Goal: Task Accomplishment & Management: Manage account settings

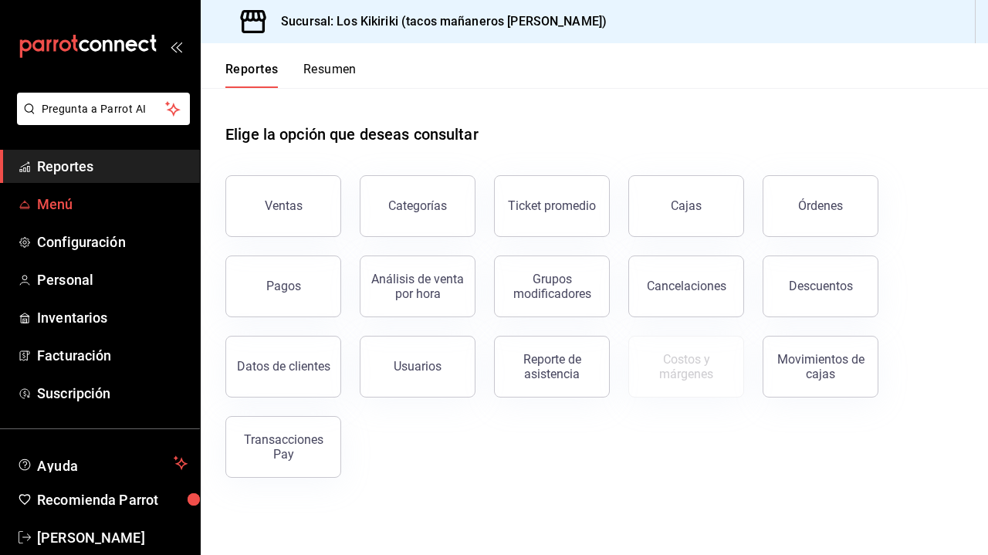
click at [94, 191] on link "Menú" at bounding box center [100, 204] width 200 height 33
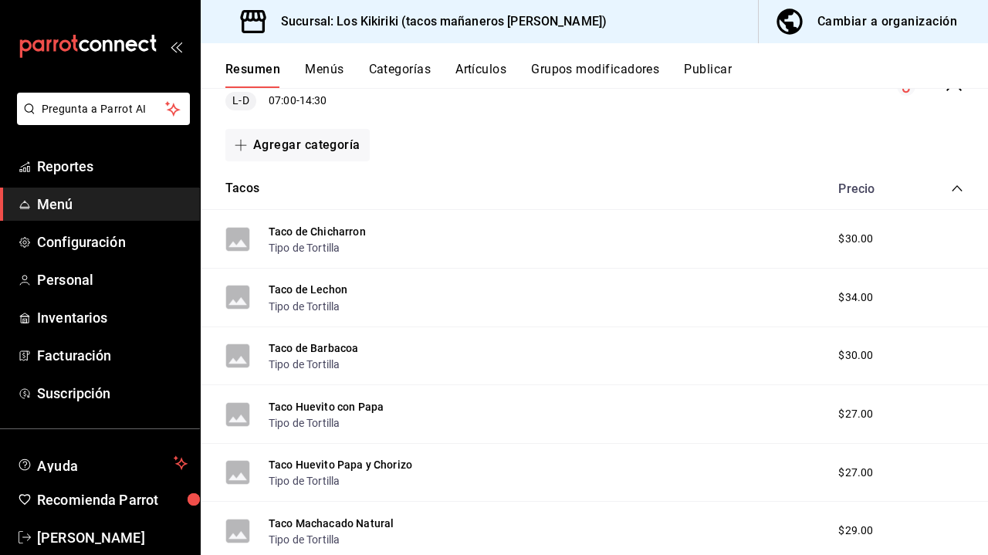
scroll to position [187, 0]
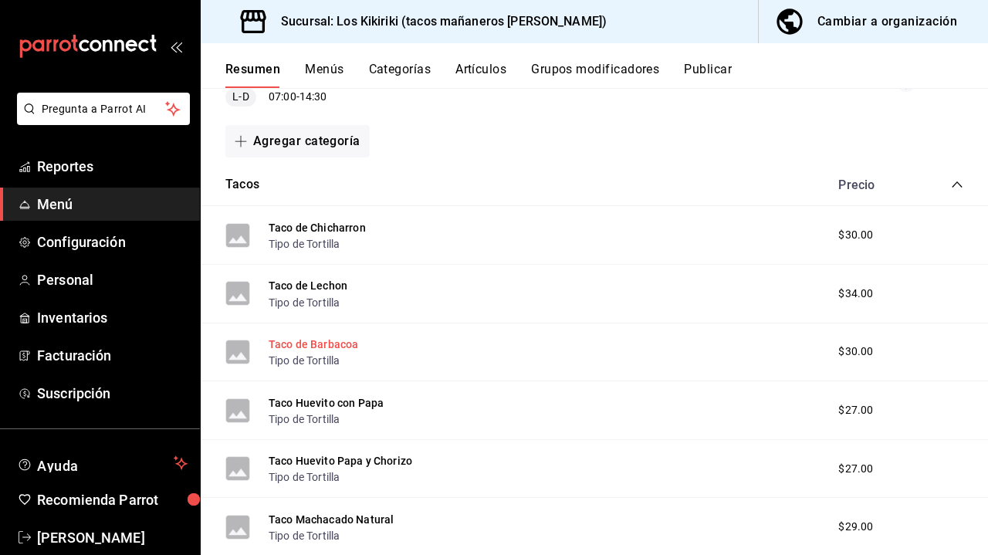
click at [303, 343] on button "Taco de Barbacoa" at bounding box center [314, 344] width 90 height 15
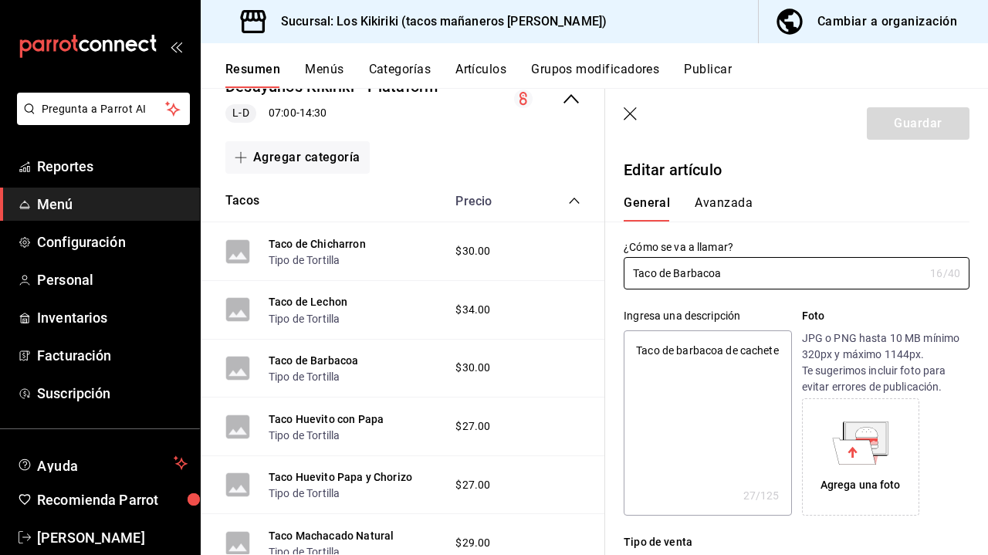
type textarea "x"
type input "$30.00"
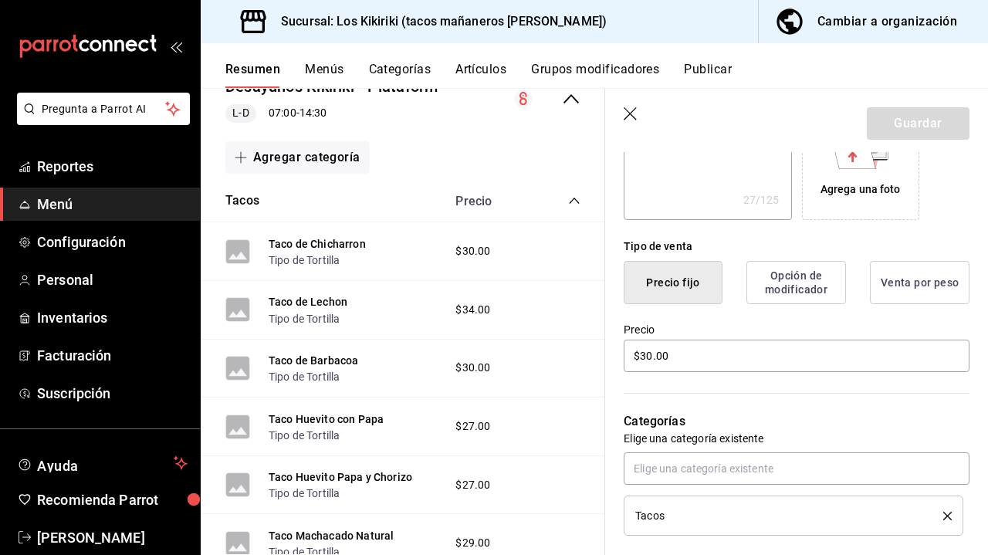
scroll to position [298, 0]
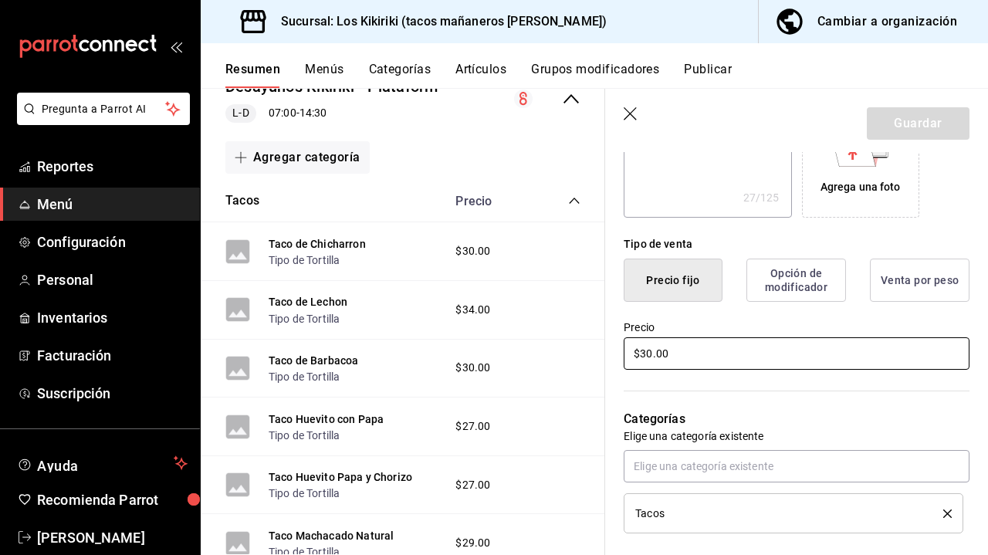
click at [651, 356] on input "$30.00" at bounding box center [797, 353] width 346 height 32
type textarea "x"
type input "$3.00"
type textarea "x"
type input "$32.00"
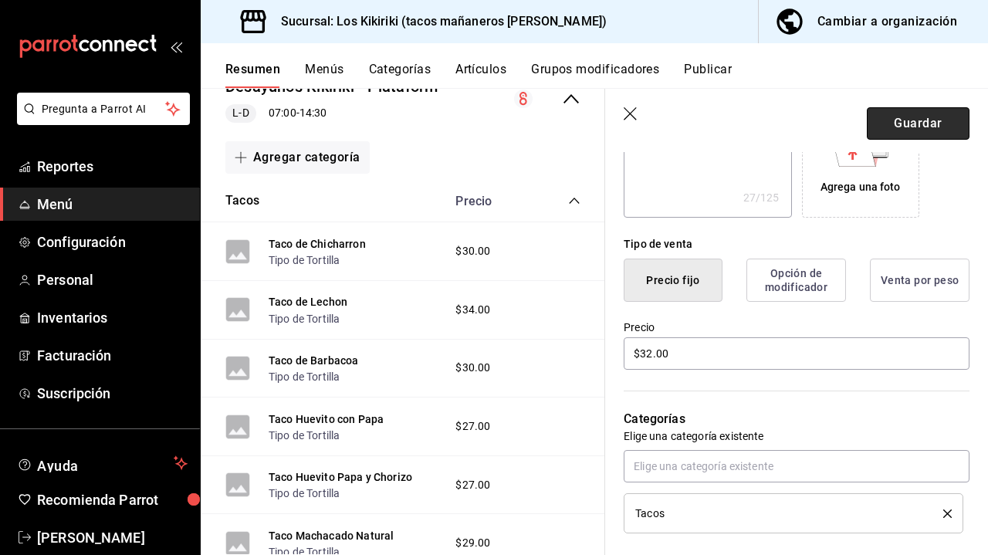
click at [906, 117] on button "Guardar" at bounding box center [918, 123] width 103 height 32
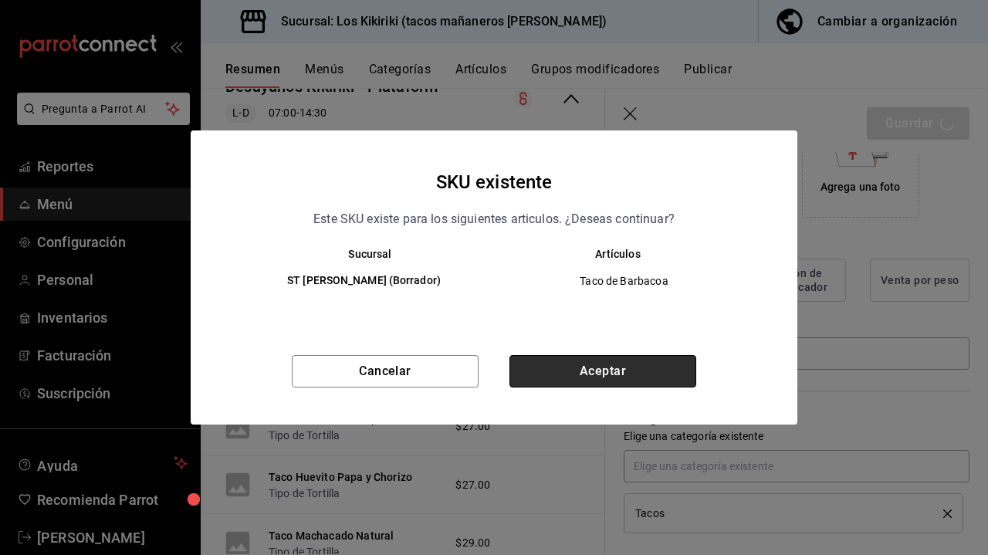
click at [588, 367] on button "Aceptar" at bounding box center [602, 371] width 187 height 32
type textarea "x"
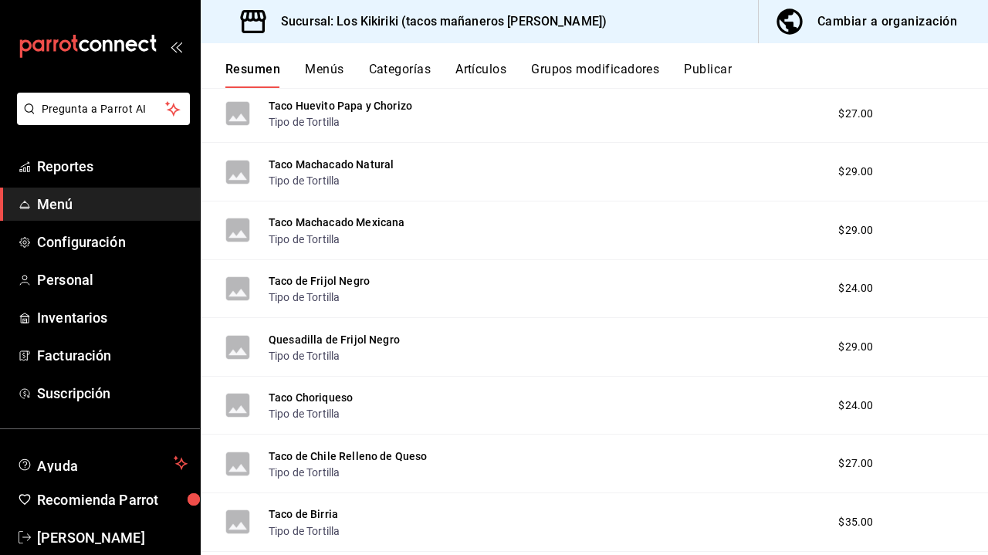
scroll to position [529, 0]
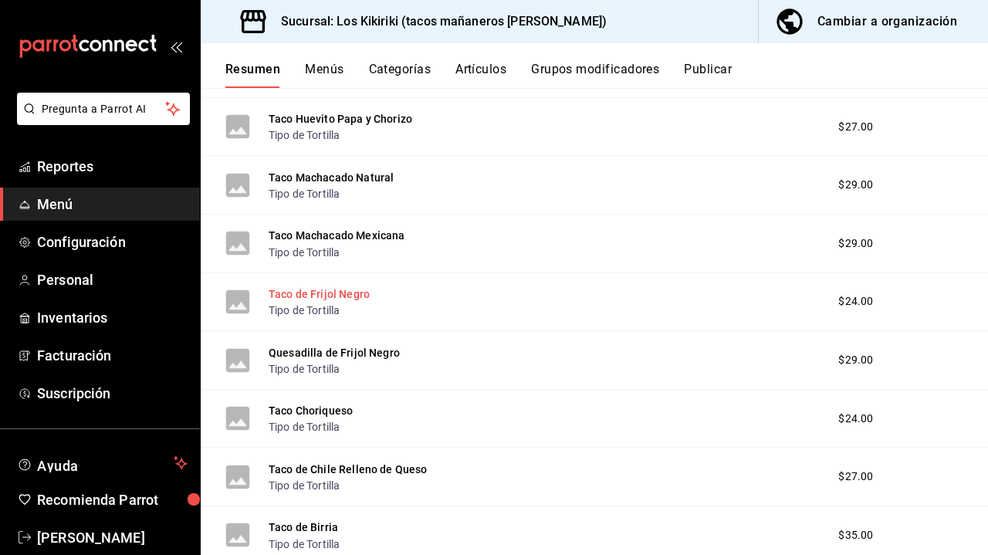
click at [357, 293] on button "Taco de Frijol Negro" at bounding box center [319, 293] width 101 height 15
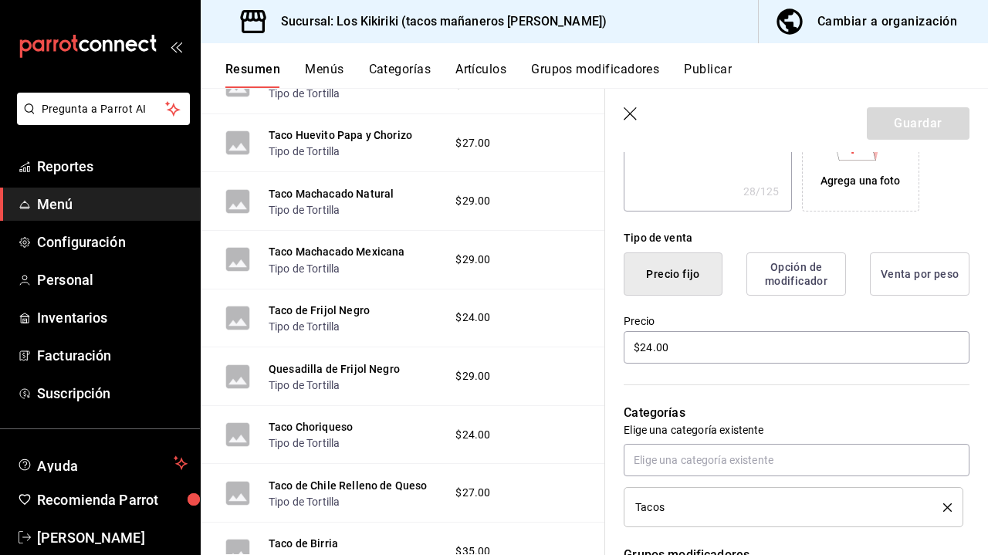
scroll to position [313, 0]
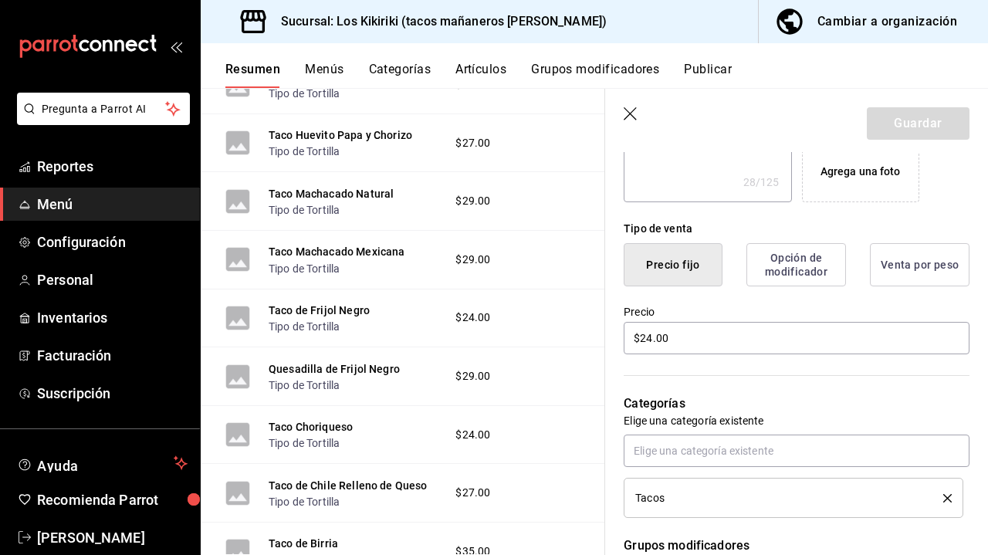
click at [814, 266] on button "Opción de modificador" at bounding box center [796, 264] width 100 height 43
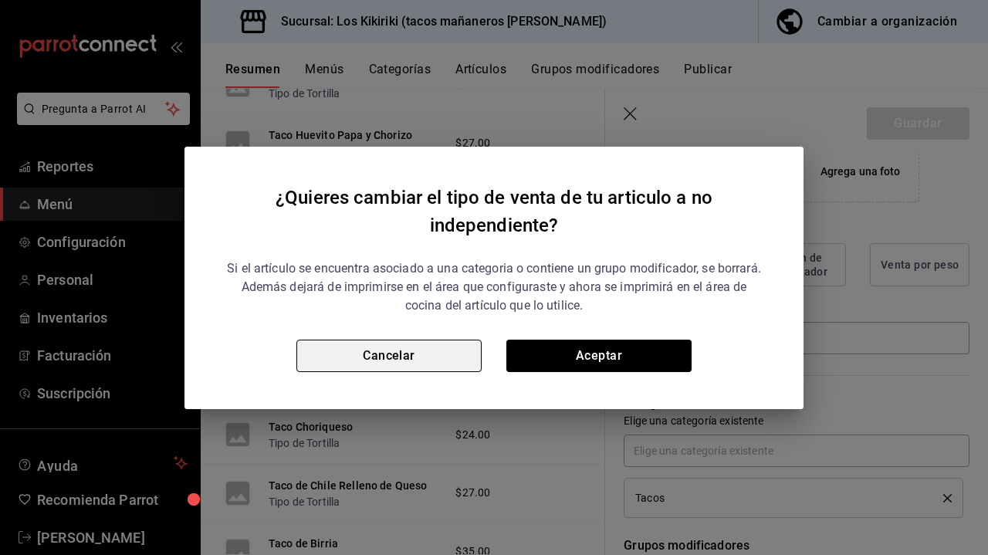
click at [402, 360] on button "Cancelar" at bounding box center [388, 356] width 185 height 32
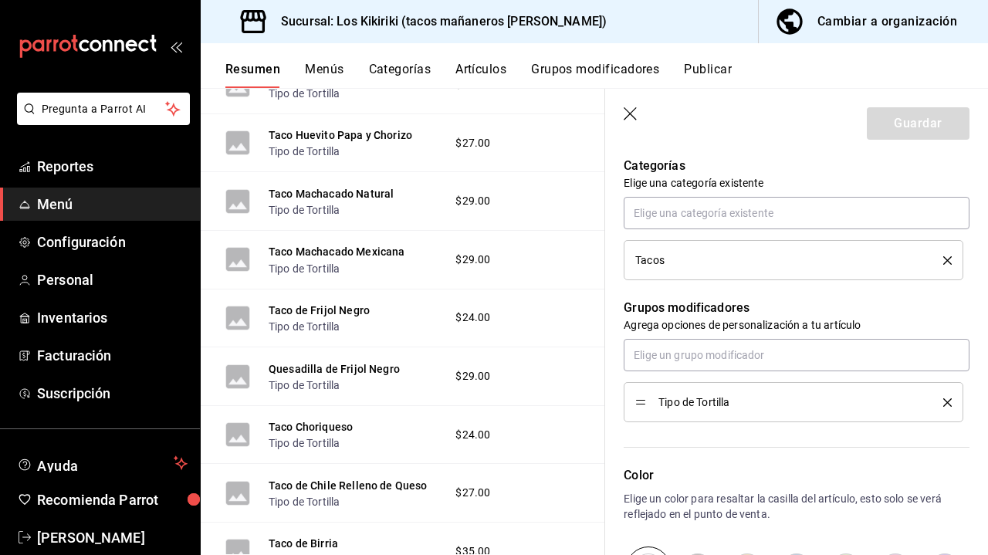
scroll to position [563, 0]
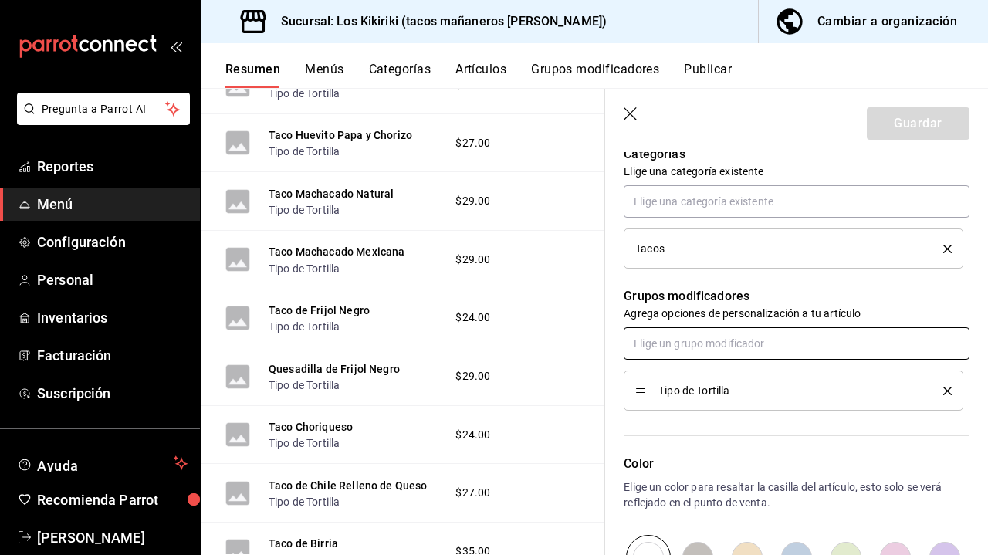
click at [811, 347] on input "text" at bounding box center [797, 343] width 346 height 32
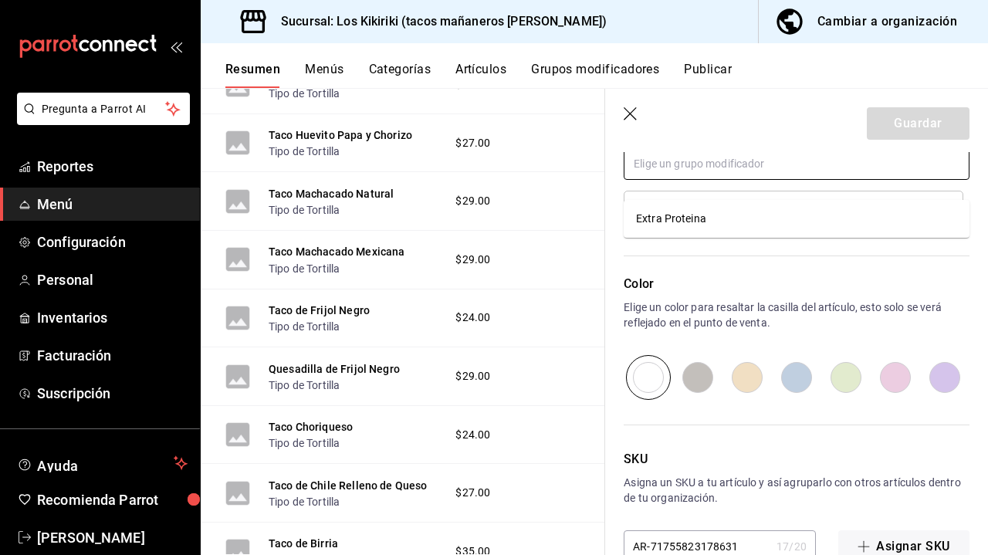
scroll to position [715, 0]
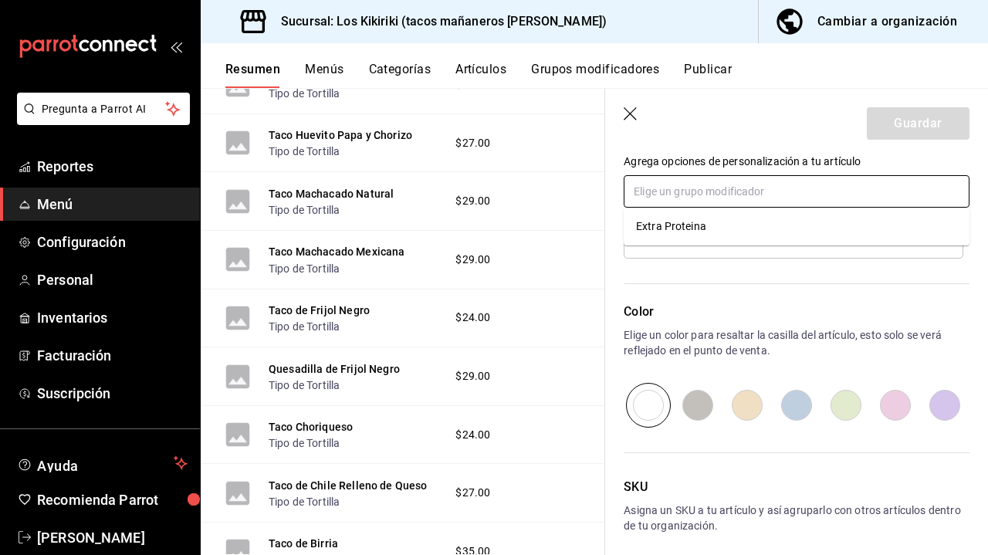
click at [675, 233] on div "Extra Proteina" at bounding box center [671, 226] width 70 height 16
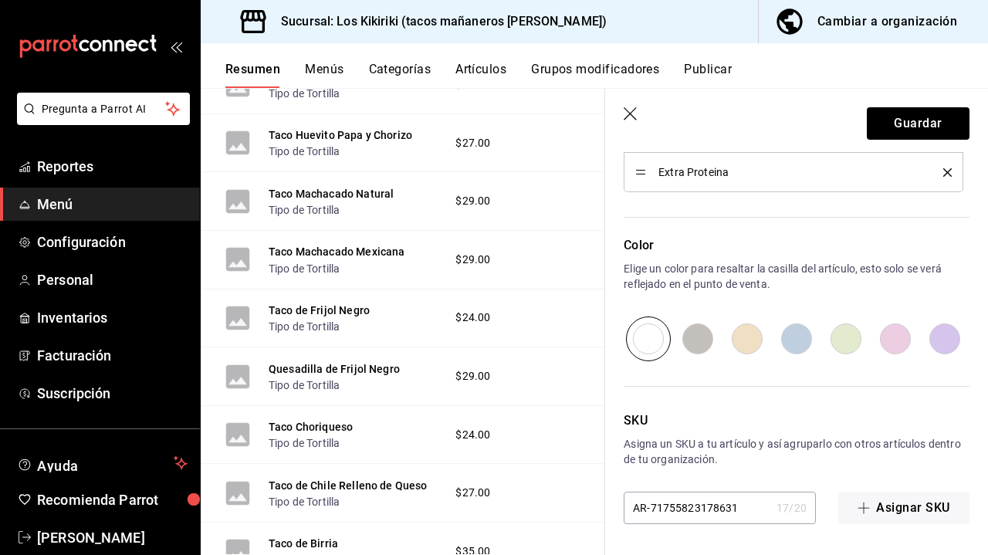
scroll to position [821, 0]
click at [948, 171] on icon "delete" at bounding box center [947, 172] width 8 height 8
type textarea "x"
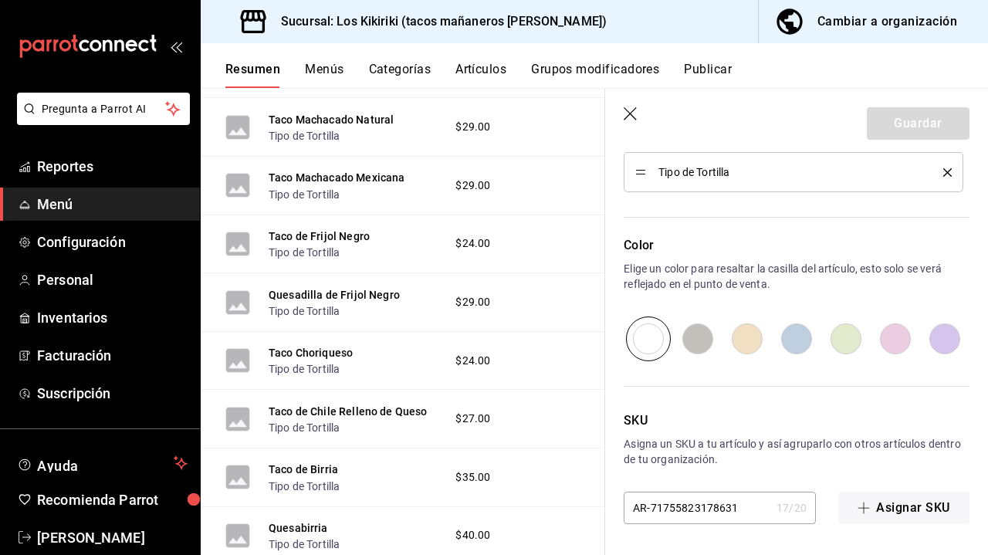
scroll to position [604, 0]
click at [316, 288] on button "Quesadilla de Frijol Negro" at bounding box center [334, 293] width 131 height 15
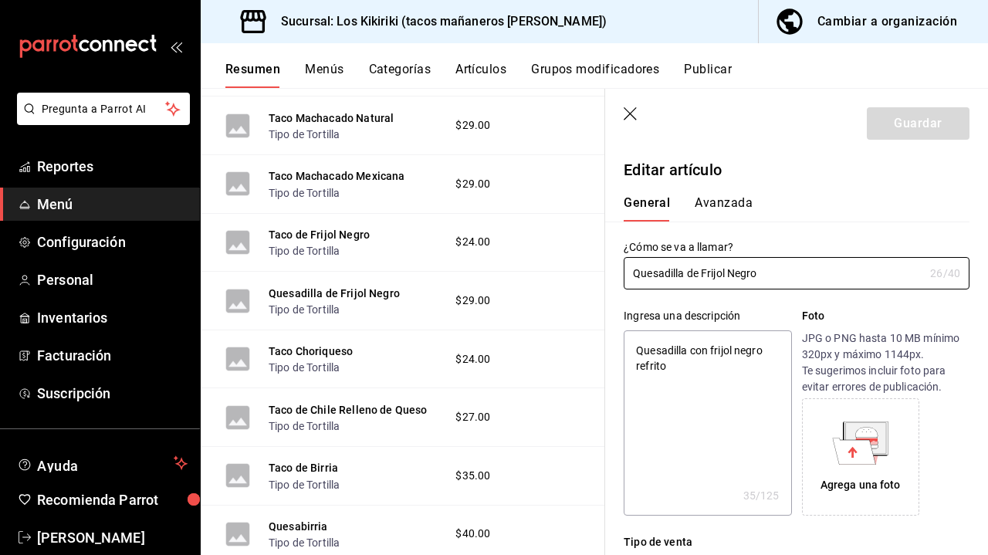
type textarea "x"
type input "$29.00"
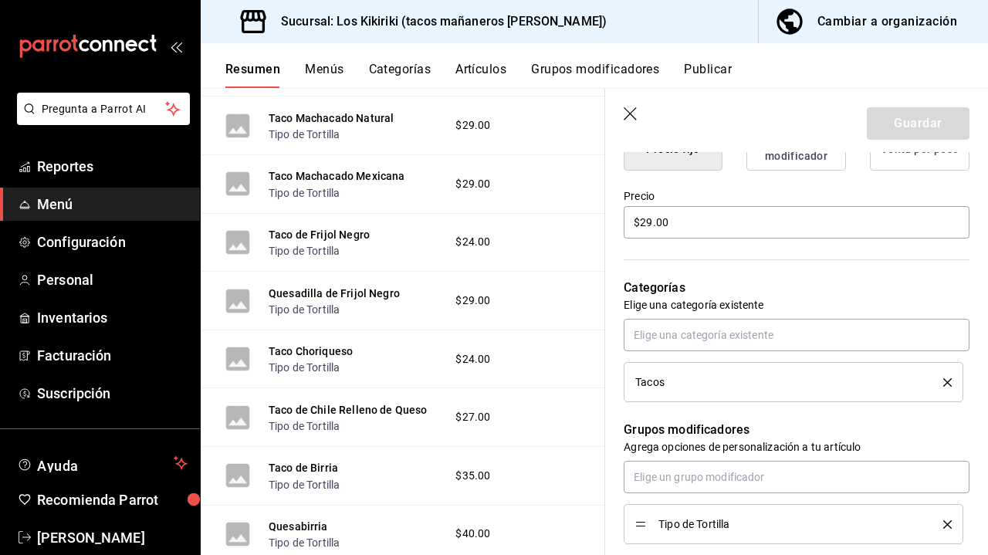
scroll to position [442, 0]
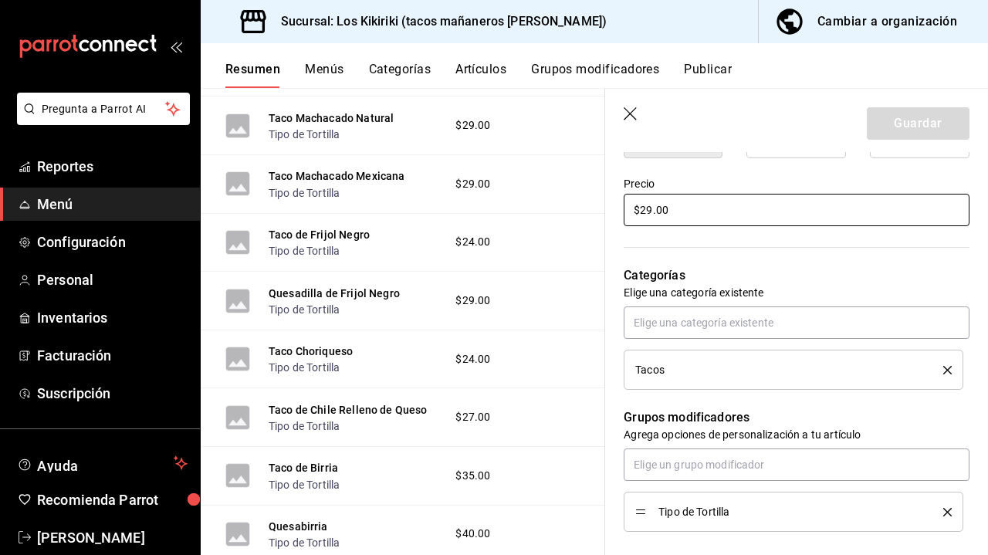
click at [653, 214] on input "$29.00" at bounding box center [797, 210] width 346 height 32
type textarea "x"
type input "$2.00"
type textarea "x"
type input "$27.00"
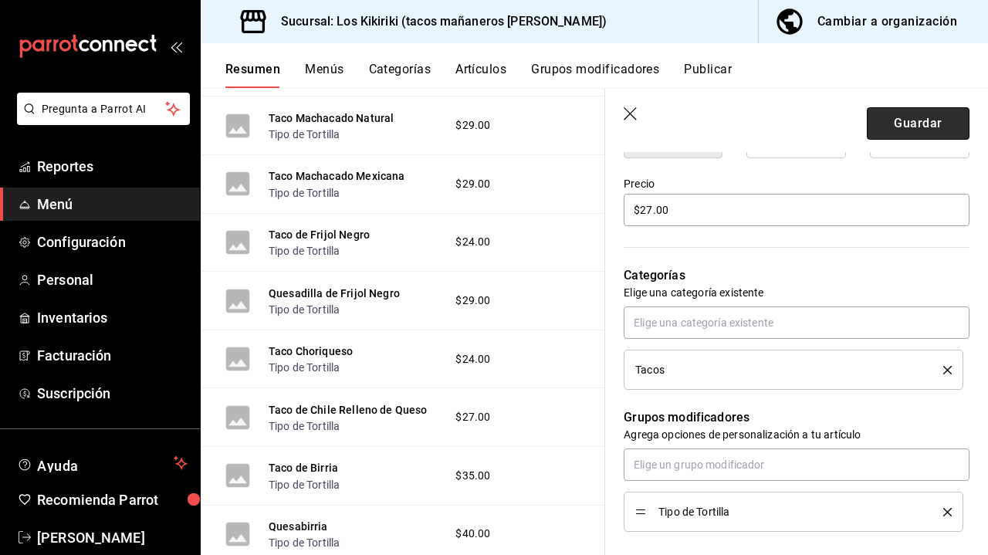
click at [919, 119] on button "Guardar" at bounding box center [918, 123] width 103 height 32
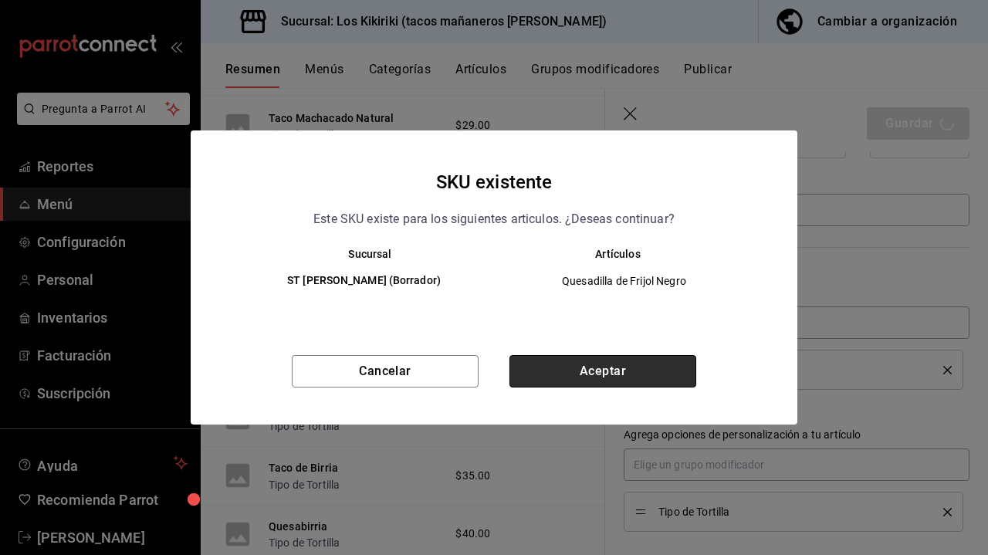
click at [597, 381] on button "Aceptar" at bounding box center [602, 371] width 187 height 32
type textarea "x"
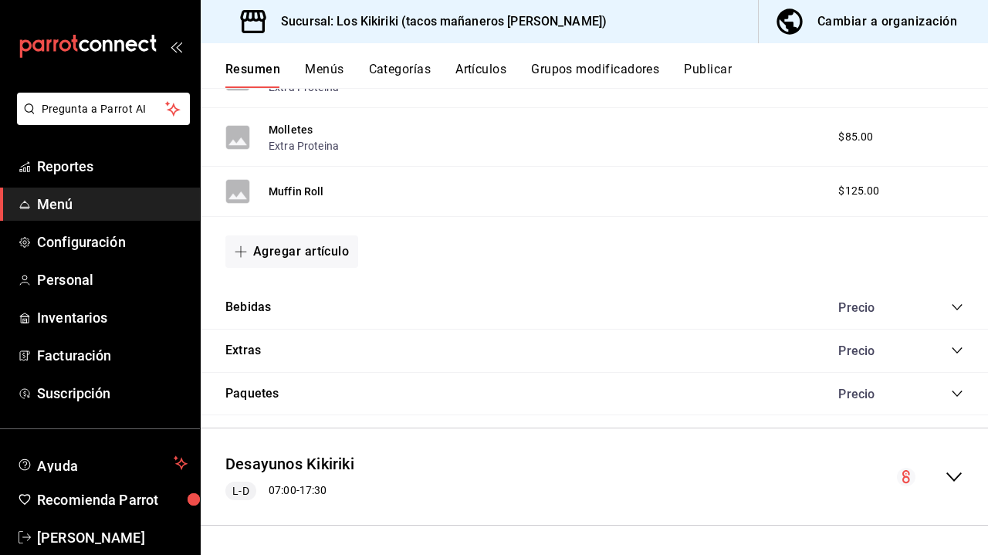
scroll to position [1271, 0]
click at [951, 306] on icon "collapse-category-row" at bounding box center [957, 309] width 12 height 12
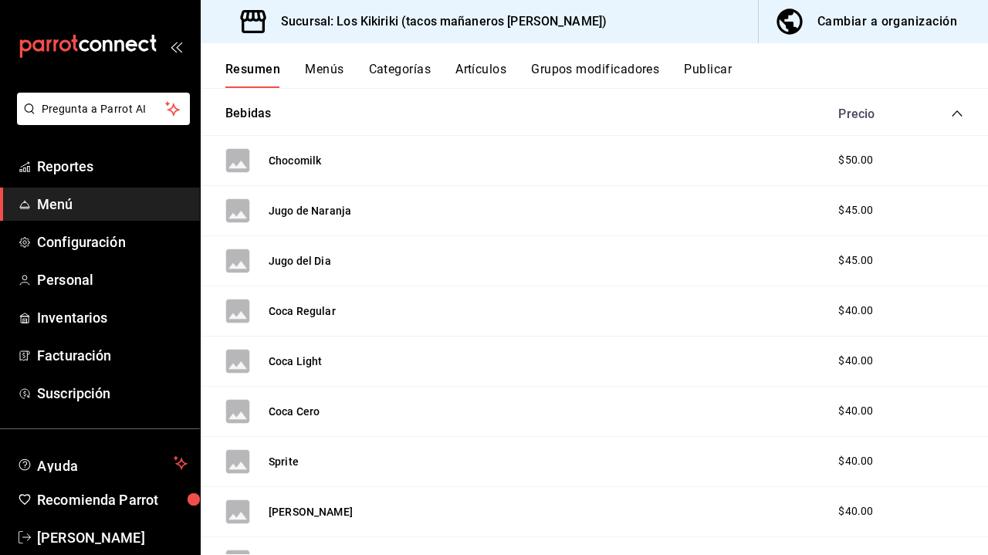
scroll to position [1464, 0]
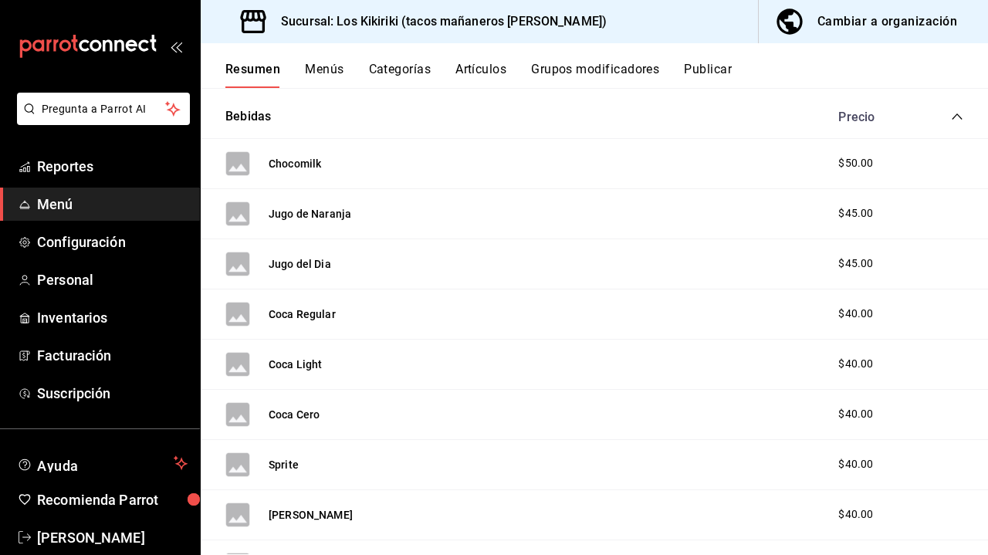
click at [564, 68] on button "Grupos modificadores" at bounding box center [595, 75] width 128 height 26
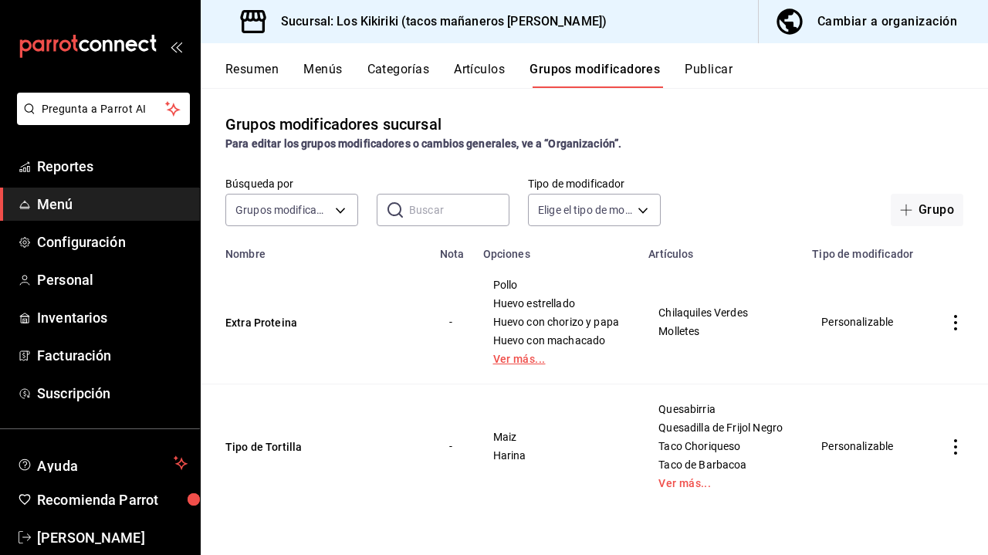
click at [527, 357] on link "Ver más..." at bounding box center [556, 359] width 127 height 11
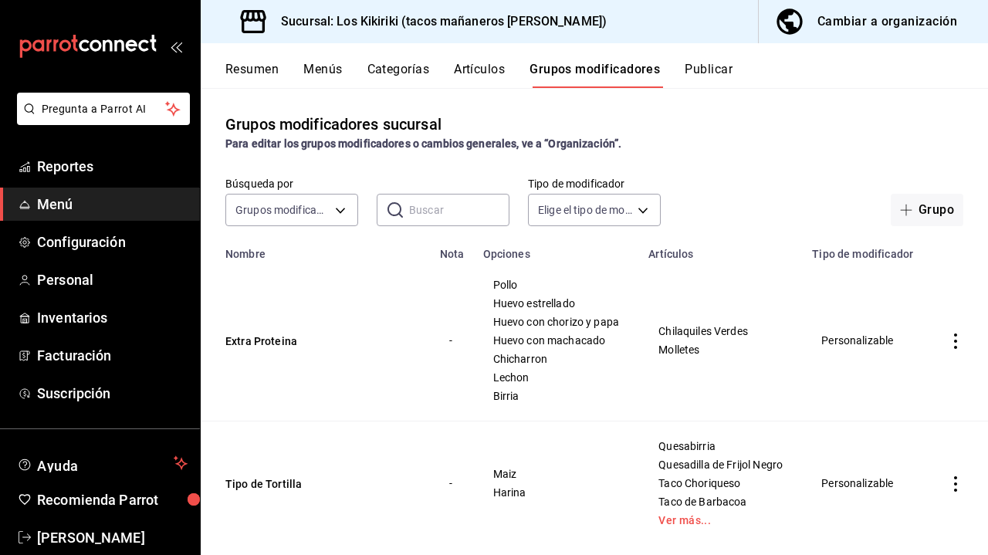
click at [955, 341] on icon "actions" at bounding box center [955, 340] width 3 height 15
click at [916, 372] on span "Editar" at bounding box center [909, 377] width 40 height 16
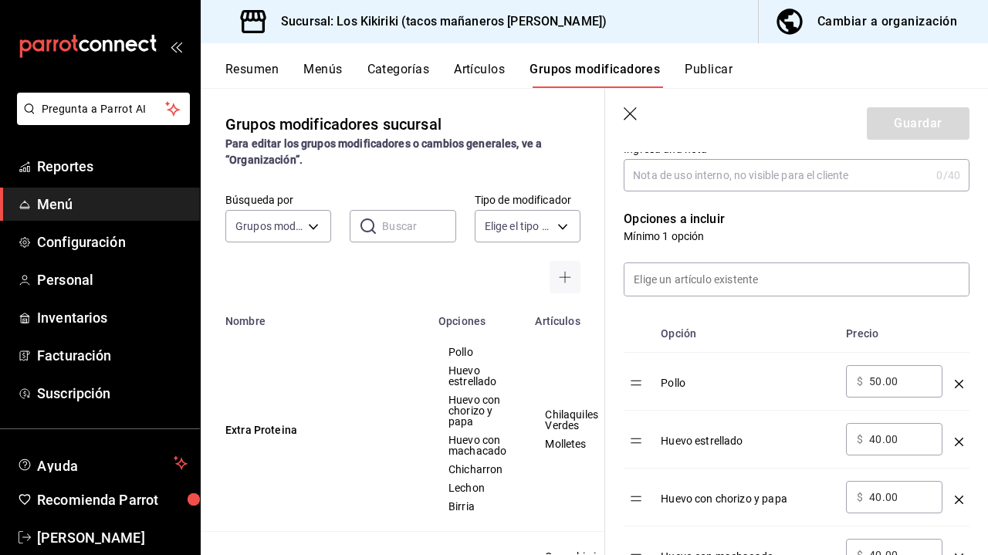
scroll to position [346, 0]
click at [882, 381] on input "50.00" at bounding box center [900, 380] width 63 height 15
type input "55.00"
click at [883, 444] on input "40.00" at bounding box center [900, 438] width 63 height 15
type input "4.00"
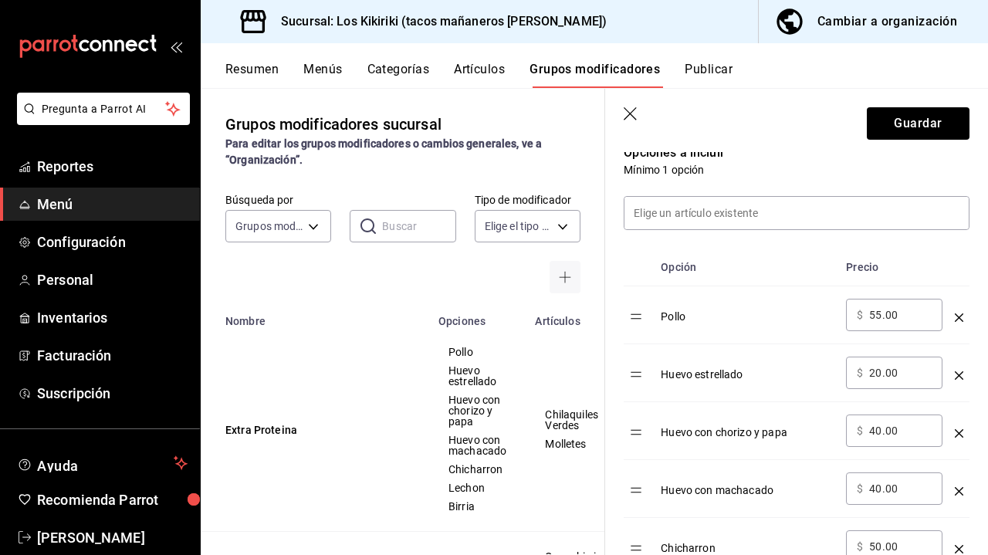
scroll to position [425, 0]
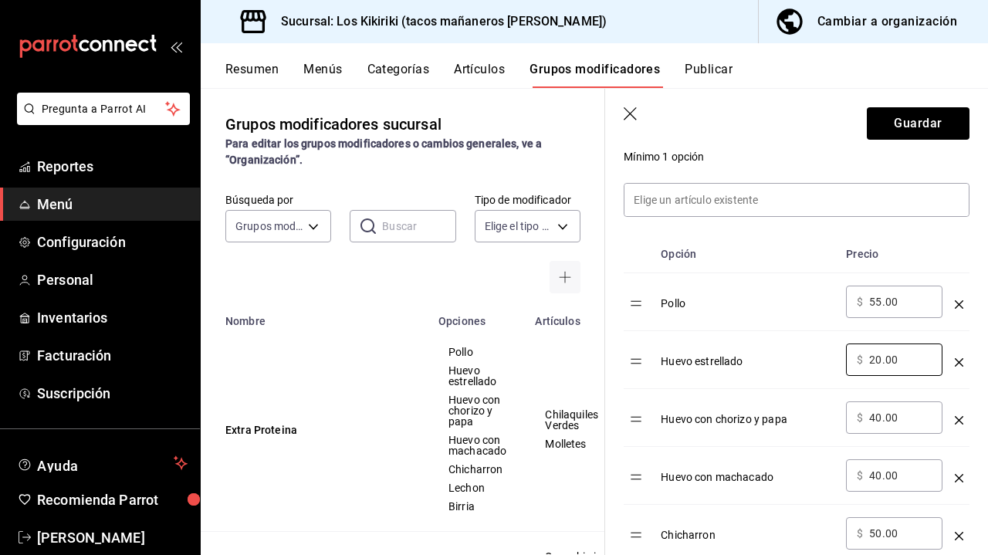
type input "20.00"
click at [959, 419] on icon "optionsTable" at bounding box center [959, 420] width 8 height 8
click at [879, 419] on input "50.00" at bounding box center [900, 417] width 63 height 15
type input "5.00"
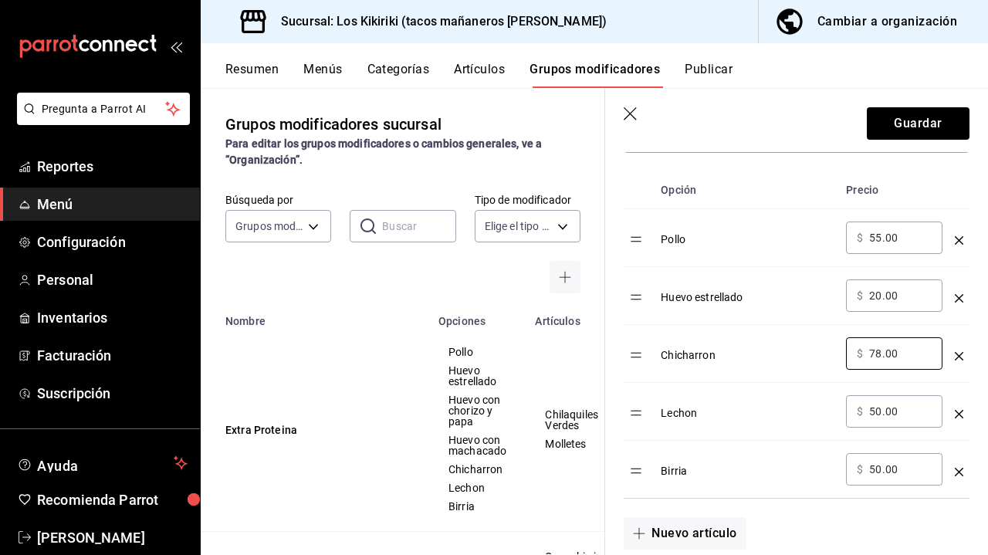
scroll to position [502, 0]
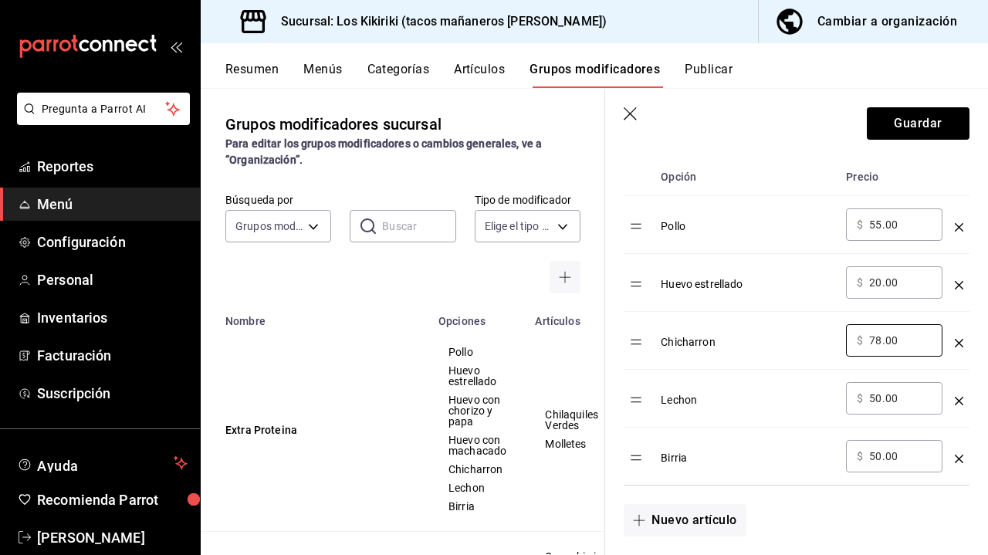
type input "78.00"
click at [881, 401] on input "50.00" at bounding box center [900, 398] width 63 height 15
type input "5.00"
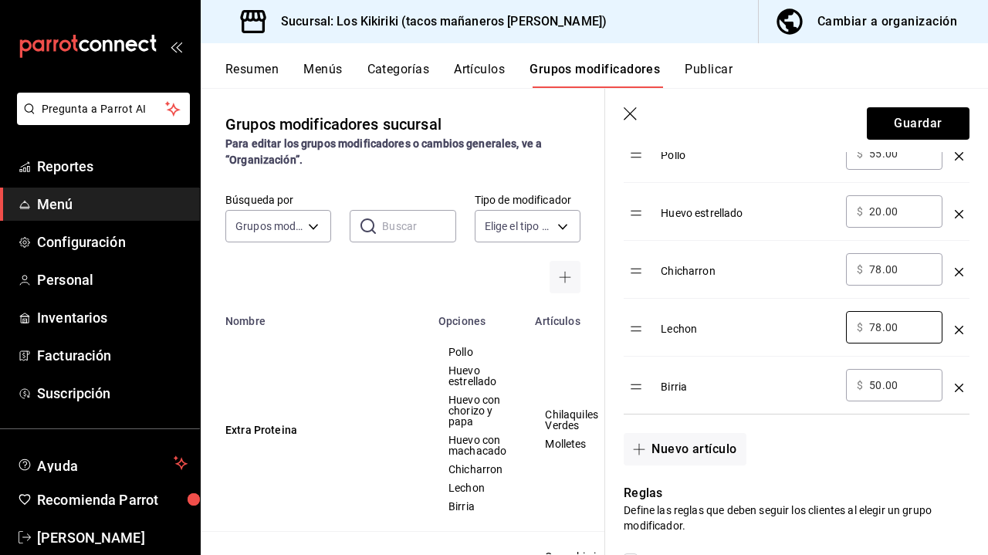
scroll to position [575, 0]
type input "78.00"
click at [881, 385] on input "50.00" at bounding box center [900, 382] width 63 height 15
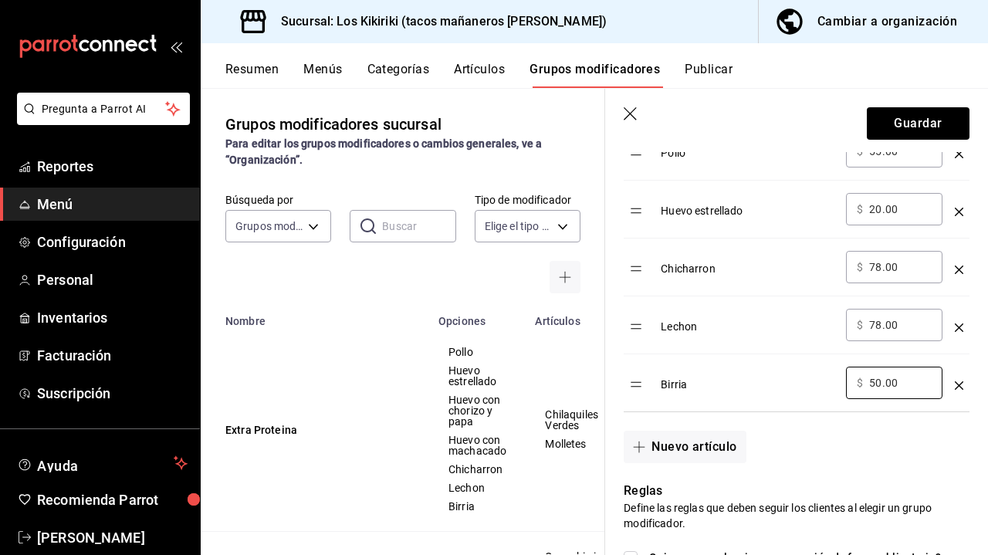
type input "5.00"
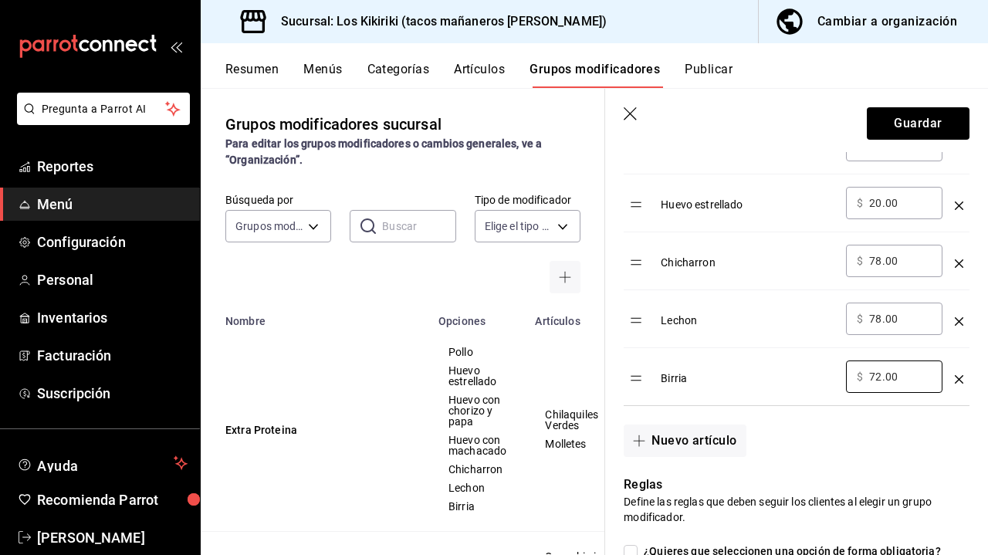
scroll to position [596, 0]
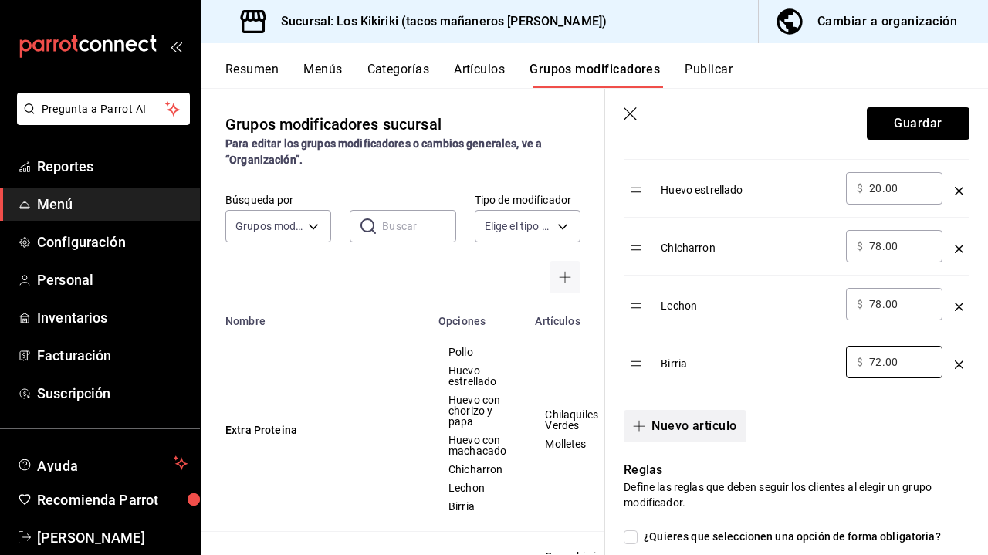
type input "72.00"
click at [674, 422] on button "Nuevo artículo" at bounding box center [685, 426] width 122 height 32
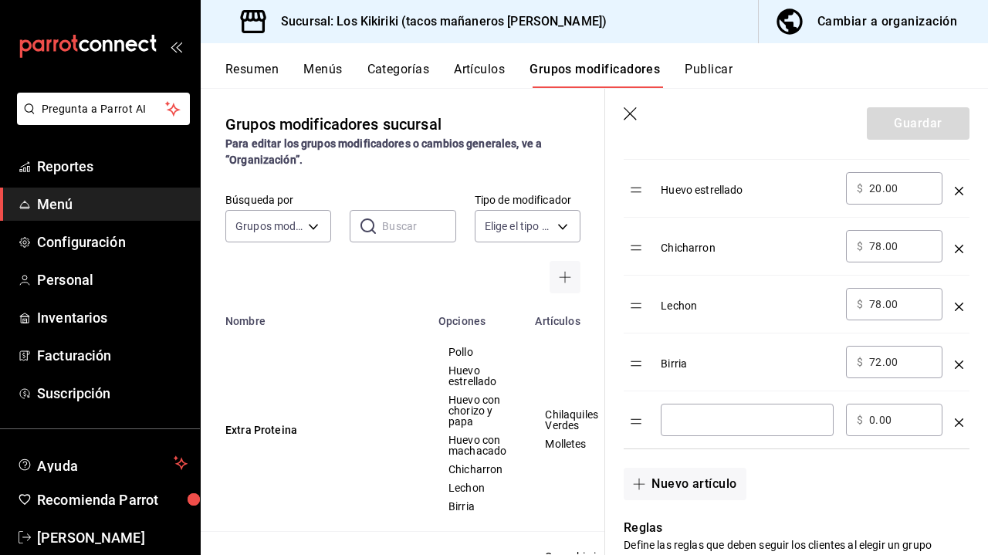
click at [692, 421] on input "optionsTable" at bounding box center [747, 419] width 151 height 15
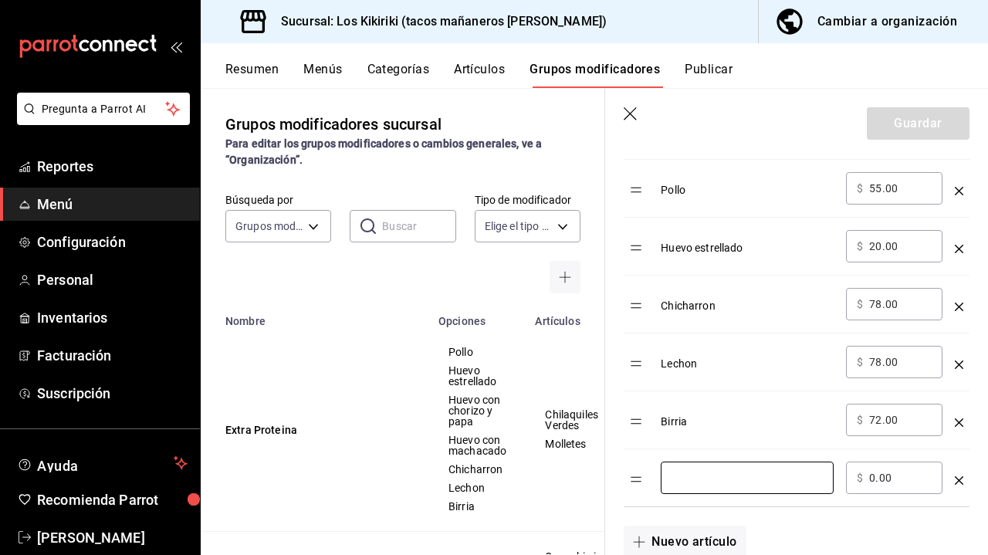
scroll to position [543, 0]
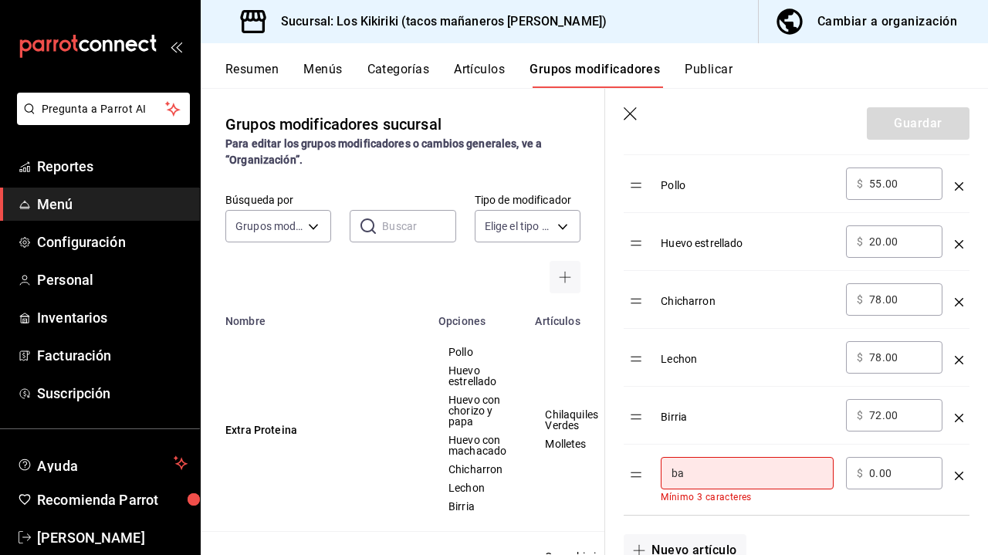
type input "b"
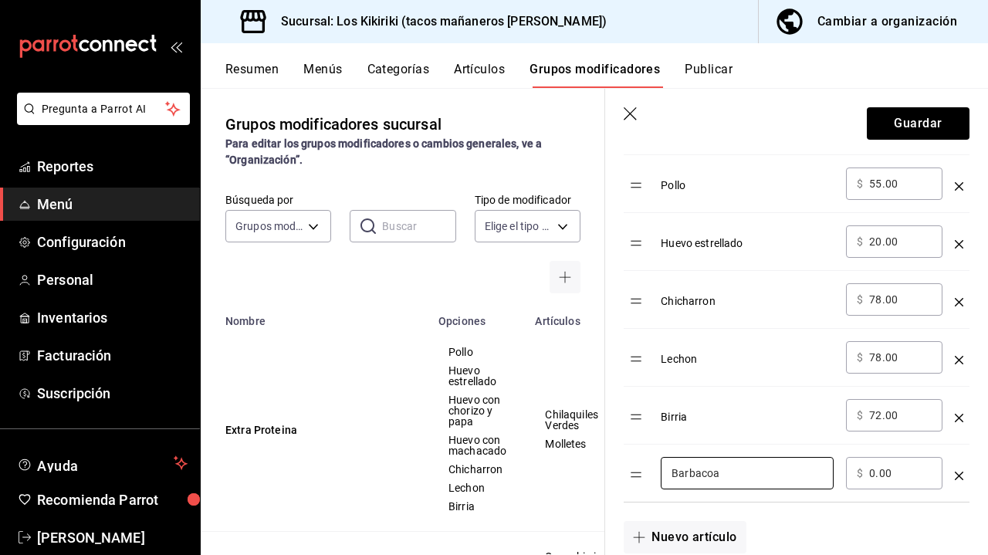
type input "Barbacoa"
click at [882, 472] on input "0.00" at bounding box center [900, 472] width 63 height 15
click at [892, 476] on input "0.00" at bounding box center [900, 472] width 63 height 15
type input "0.00"
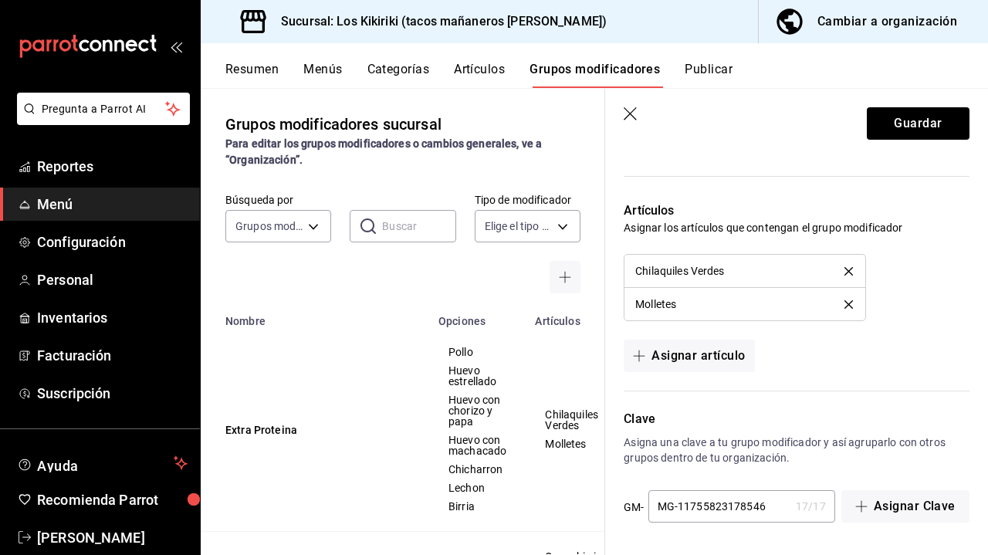
scroll to position [1220, 0]
type input "72.00"
click at [909, 119] on button "Guardar" at bounding box center [918, 123] width 103 height 32
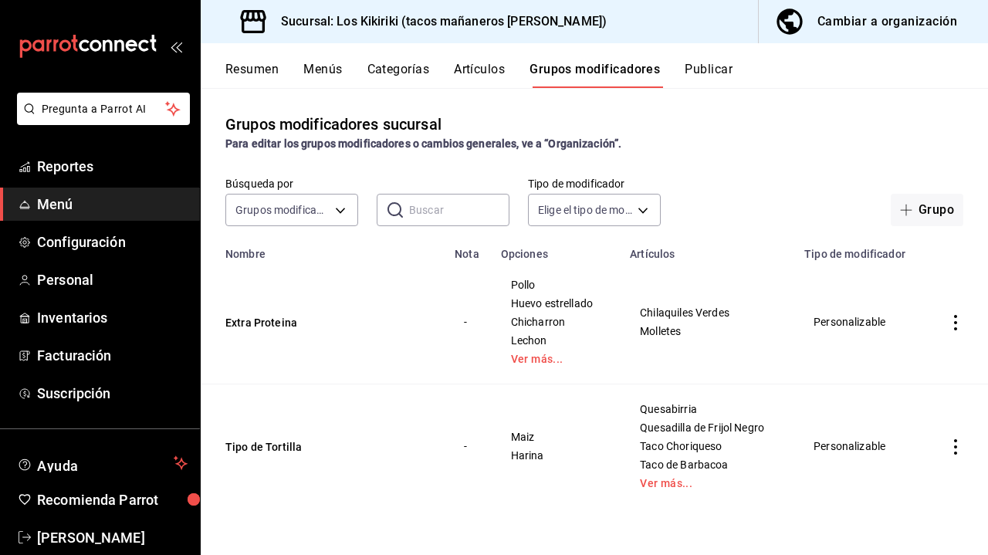
click at [694, 59] on div "Resumen Menús Categorías Artículos Grupos modificadores Publicar" at bounding box center [594, 65] width 787 height 45
click at [702, 69] on button "Publicar" at bounding box center [709, 75] width 48 height 26
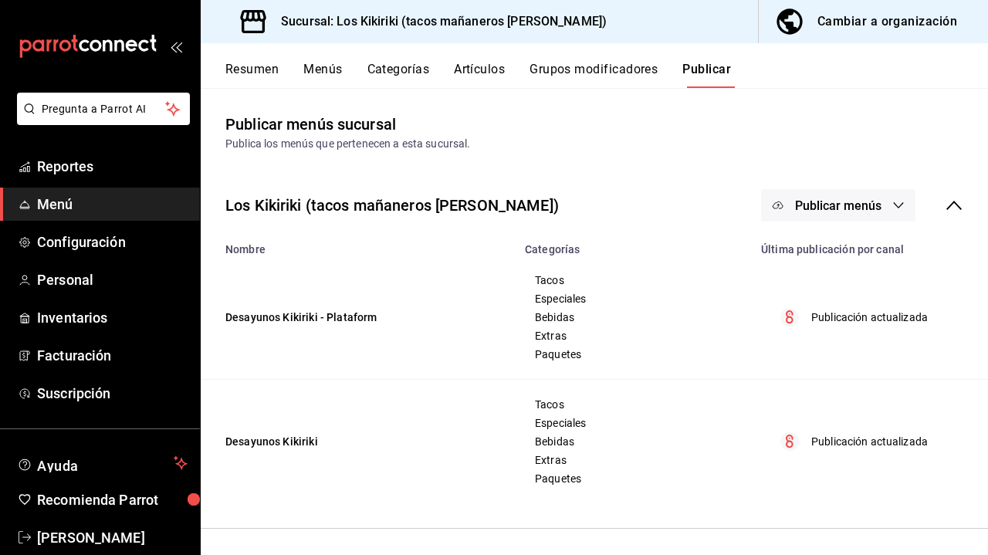
click at [881, 208] on span "Publicar menús" at bounding box center [838, 205] width 86 height 15
click at [868, 249] on span "Punto de venta" at bounding box center [861, 256] width 74 height 16
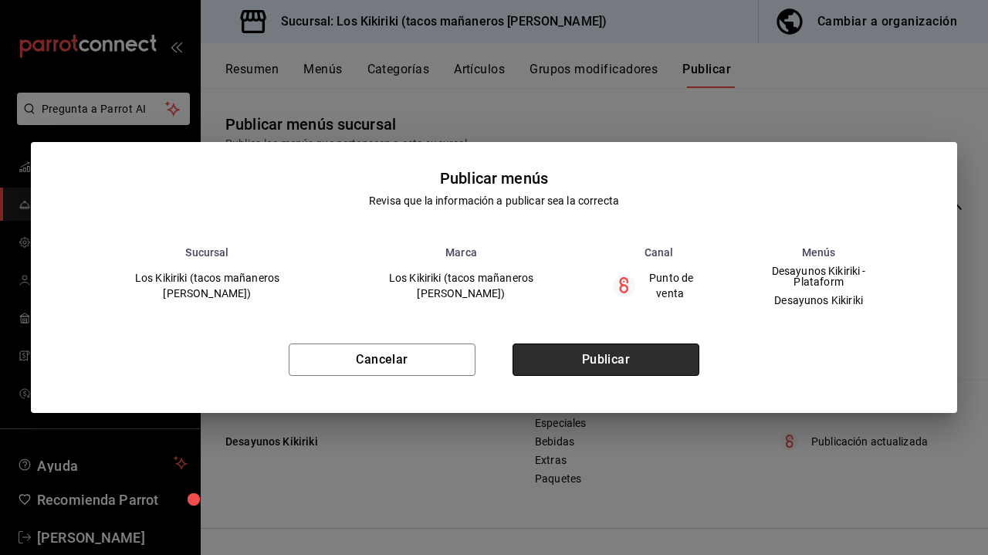
click at [625, 346] on button "Publicar" at bounding box center [606, 360] width 187 height 32
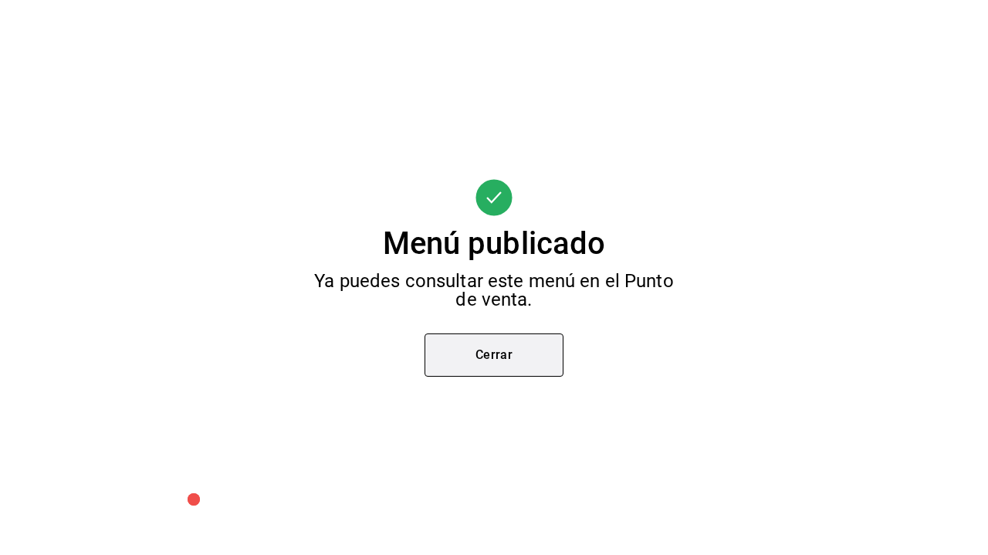
click at [525, 354] on button "Cerrar" at bounding box center [494, 354] width 139 height 43
